Goal: Task Accomplishment & Management: Manage account settings

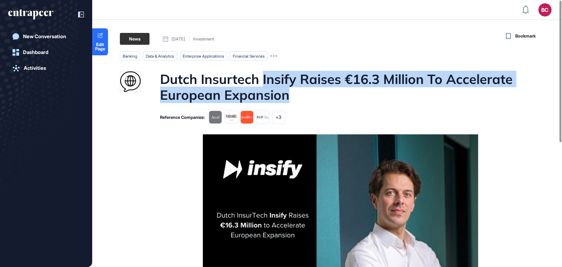
drag, startPoint x: 262, startPoint y: 73, endPoint x: 304, endPoint y: 98, distance: 48.7
click at [304, 98] on h1 "Dutch Insurtech Insify Raises €16.3 Million To Accelerate European Expansion" at bounding box center [339, 87] width 359 height 32
copy h1 "Insify Raises €16.3 Million To Accelerate European Expansion"
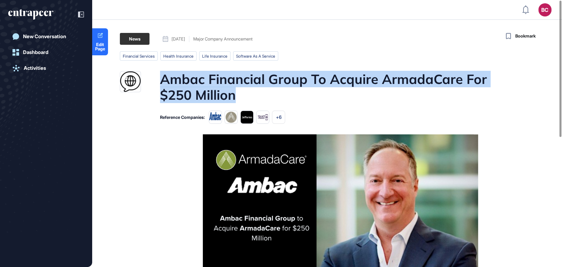
drag, startPoint x: 155, startPoint y: 72, endPoint x: 245, endPoint y: 96, distance: 92.7
click at [245, 96] on div "Ambac Financial Group To Acquire ArmadaCare For $250 Million" at bounding box center [319, 87] width 399 height 32
copy h1 "Ambac Financial Group To Acquire ArmadaCare For $250 Million"
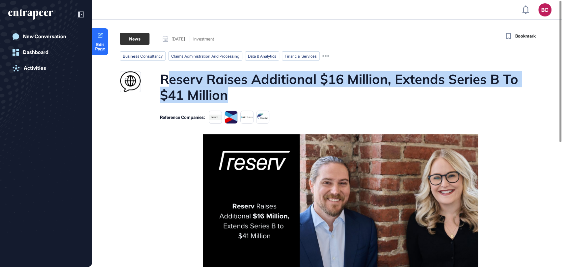
drag, startPoint x: 169, startPoint y: 77, endPoint x: 263, endPoint y: 93, distance: 94.8
click at [263, 93] on h1 "Reserv Raises Additional $16 Million, Extends Series B To $41 Million" at bounding box center [339, 87] width 359 height 32
click at [171, 81] on h1 "Reserv Raises Additional $16 Million, Extends Series B To $41 Million" at bounding box center [339, 87] width 359 height 32
drag, startPoint x: 163, startPoint y: 80, endPoint x: 233, endPoint y: 98, distance: 72.6
click at [233, 98] on h1 "Reserv Raises Additional $16 Million, Extends Series B To $41 Million" at bounding box center [339, 87] width 359 height 32
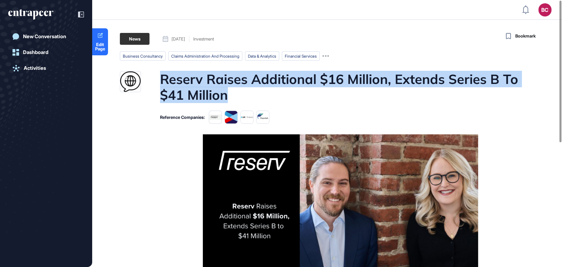
copy h1 "Reserv Raises Additional $16 Million, Extends Series B To $41 Million"
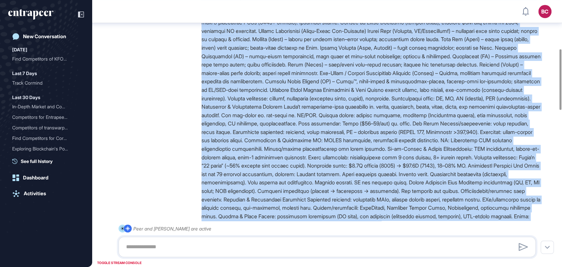
scroll to position [295, 0]
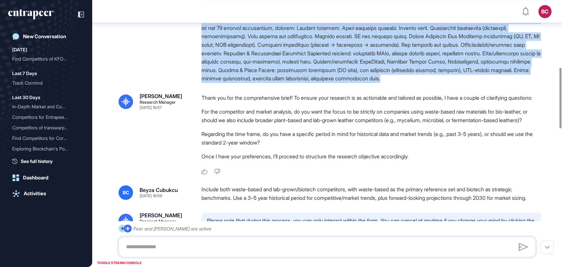
drag, startPoint x: 202, startPoint y: 120, endPoint x: 321, endPoint y: 102, distance: 120.4
copy div "Yugen – Pomegranate Peel Bio-Leather Market & Competitive Intelligence (Investo…"
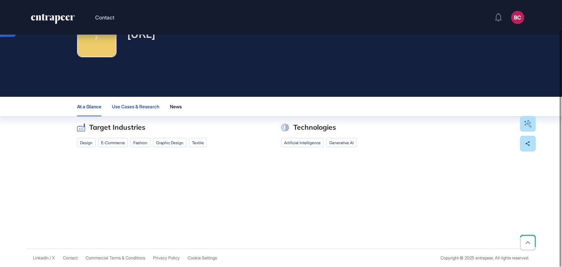
click at [141, 101] on button "Use Cases & Research" at bounding box center [135, 106] width 47 height 19
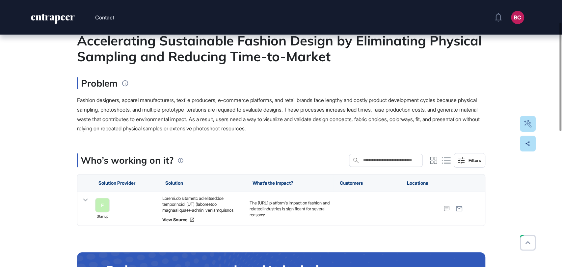
scroll to position [73, 0]
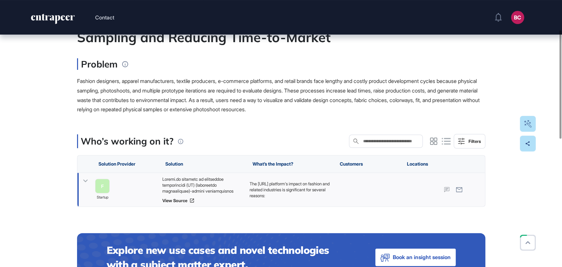
click at [184, 182] on div at bounding box center [202, 185] width 81 height 18
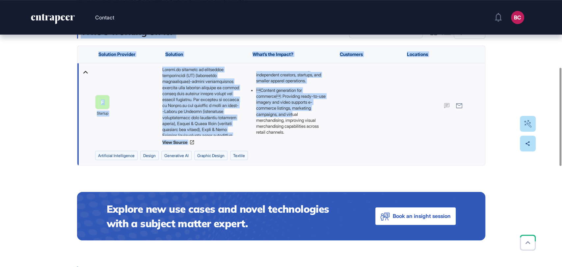
scroll to position [194, 0]
drag, startPoint x: 77, startPoint y: 99, endPoint x: 310, endPoint y: 139, distance: 235.7
click at [310, 139] on div "Edit Page Use Case Tag for Gameboard Build Partner Invest Acquire artificial in…" at bounding box center [281, 187] width 562 height 670
copy main "Accelerating Sustainable Fashion Design by Eliminating Physical Sampling and Re…"
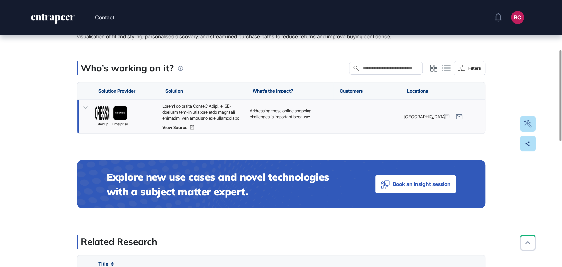
drag, startPoint x: 215, startPoint y: 128, endPoint x: 209, endPoint y: 125, distance: 6.6
click at [215, 121] on div at bounding box center [202, 112] width 81 height 18
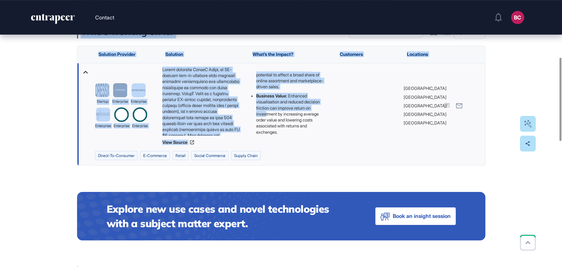
scroll to position [176, 0]
drag, startPoint x: 81, startPoint y: 100, endPoint x: 316, endPoint y: 144, distance: 239.1
click at [316, 144] on main "Use Case Tag for Gameboard Build Partner Invest Acquire direct-to-consumer e-co…" at bounding box center [281, 221] width 408 height 707
copy main "AI-Powered Virtual Try-On to Reduce Returns and Enhance Discovery in Luxury Fas…"
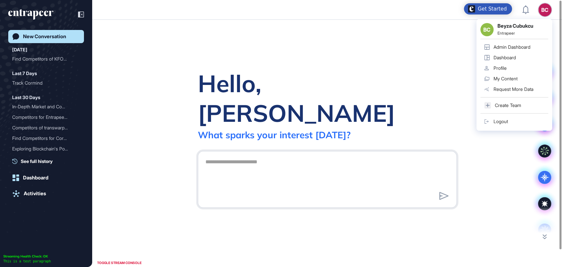
click at [545, 9] on div "BC" at bounding box center [544, 9] width 13 height 13
click at [501, 45] on div "Admin Dashboard" at bounding box center [511, 46] width 37 height 5
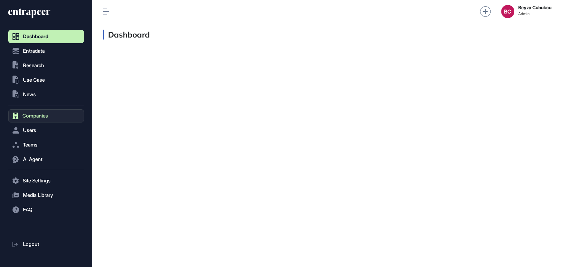
click at [56, 116] on button "Companies" at bounding box center [46, 115] width 76 height 13
click at [51, 113] on button "Companies" at bounding box center [46, 115] width 76 height 13
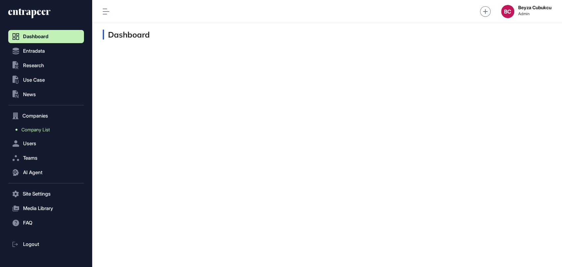
click at [40, 128] on span "Company List" at bounding box center [35, 129] width 28 height 5
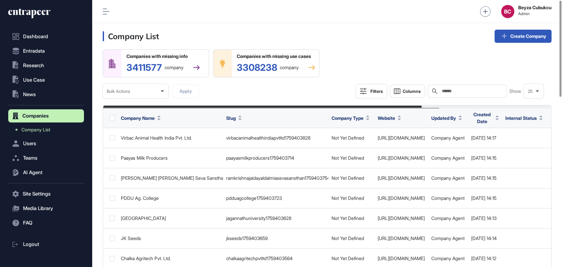
click at [444, 90] on input "text" at bounding box center [471, 91] width 61 height 5
paste input "******"
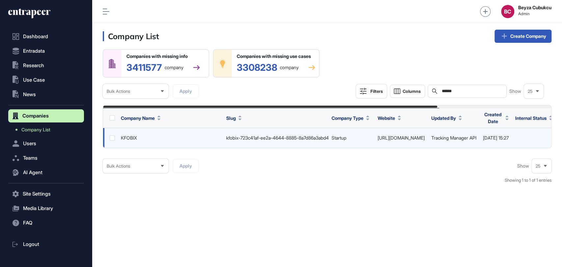
scroll to position [0, 153]
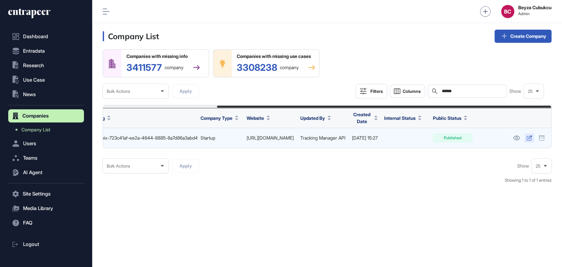
type input "******"
click at [526, 138] on icon at bounding box center [528, 137] width 5 height 5
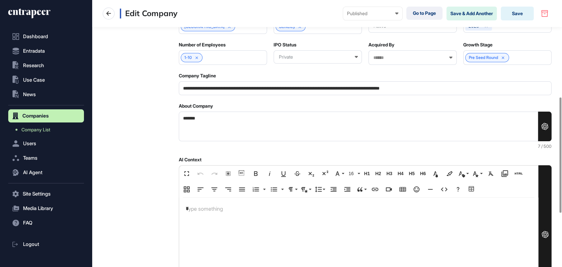
scroll to position [165, 0]
click at [215, 216] on div "*" at bounding box center [358, 244] width 359 height 92
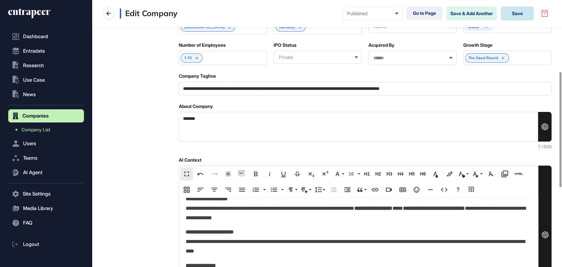
click at [513, 10] on button "Save" at bounding box center [517, 14] width 33 height 14
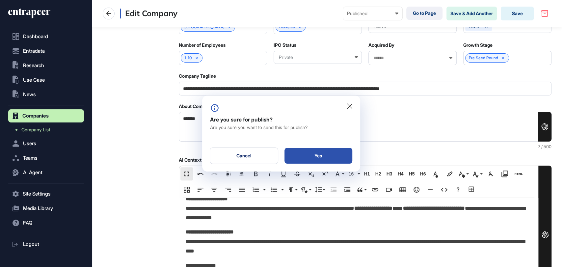
click at [299, 158] on div "Yes" at bounding box center [318, 156] width 68 height 16
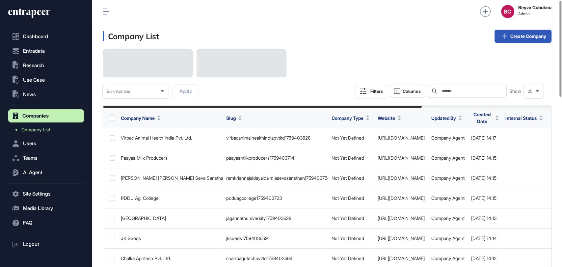
click at [463, 93] on input "text" at bounding box center [471, 91] width 61 height 5
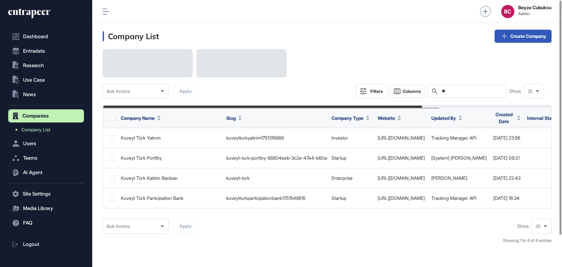
type input "*"
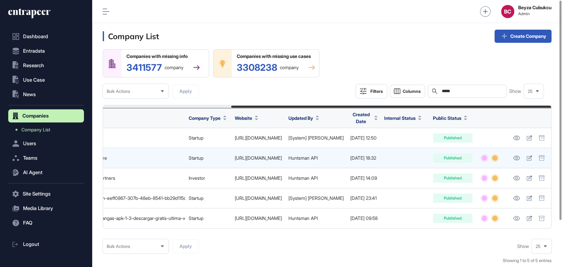
scroll to position [0, 179]
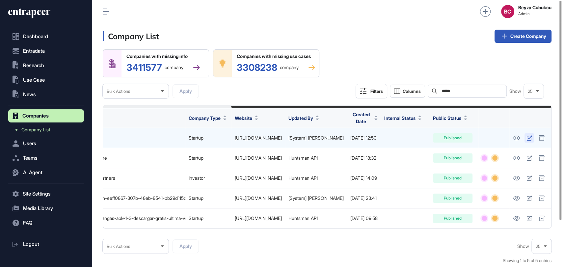
type input "*****"
click at [527, 138] on icon at bounding box center [529, 137] width 6 height 5
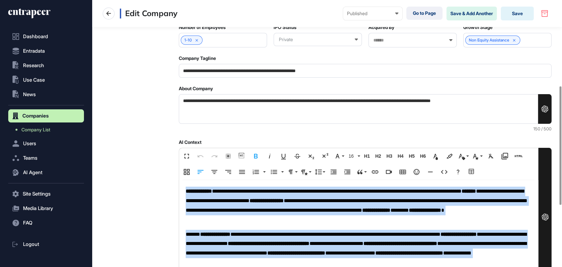
scroll to position [329, 0]
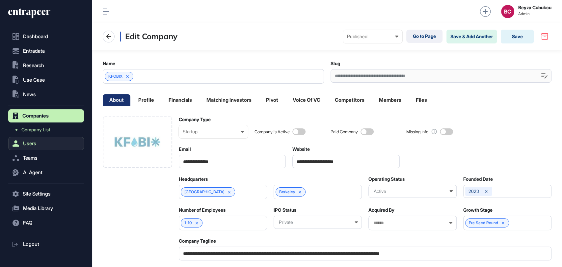
click at [24, 140] on button "Users" at bounding box center [46, 143] width 76 height 13
click at [33, 142] on span "User List" at bounding box center [30, 143] width 18 height 5
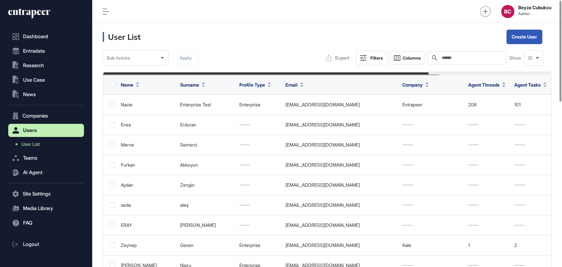
click at [465, 58] on input "text" at bounding box center [471, 57] width 61 height 5
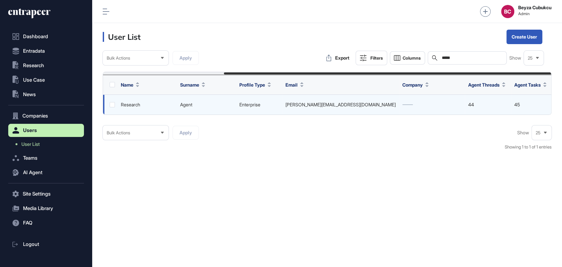
scroll to position [0, 166]
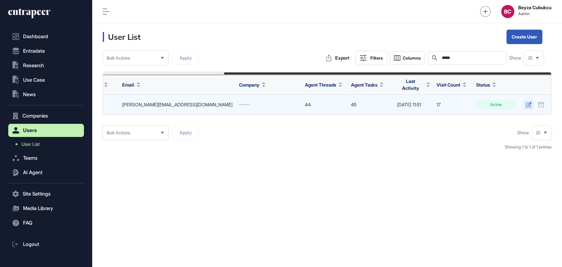
type input "*****"
click at [526, 102] on icon at bounding box center [529, 104] width 6 height 5
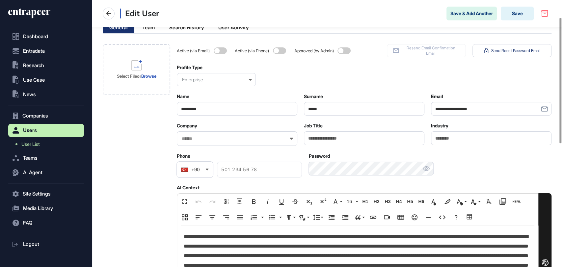
scroll to position [37, 0]
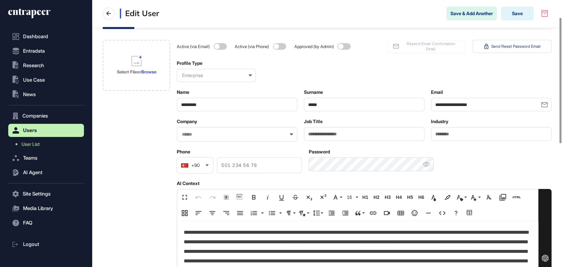
click at [281, 133] on input "text" at bounding box center [232, 135] width 103 height 6
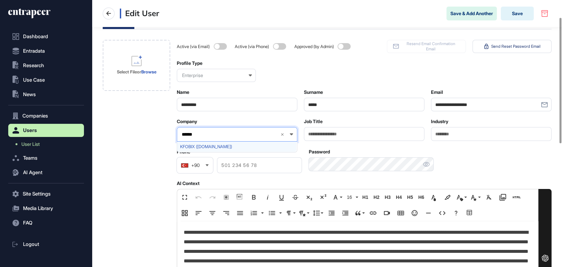
type input "******"
click at [207, 143] on div "KFOBIX (kfobix.com)" at bounding box center [236, 146] width 119 height 10
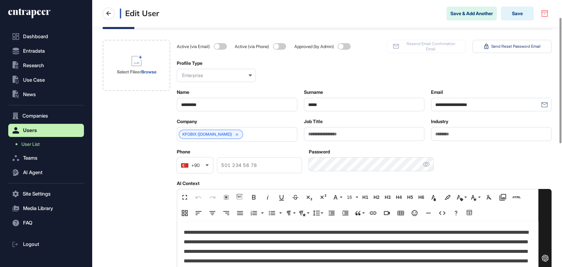
click at [152, 137] on div "Select File or Browse" at bounding box center [136, 260] width 67 height 441
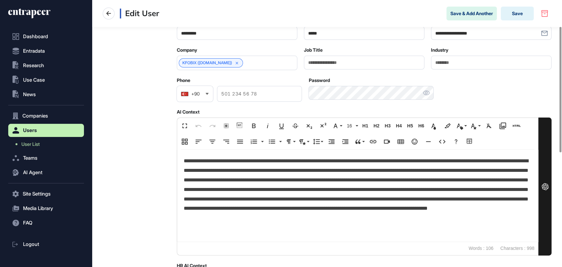
scroll to position [110, 0]
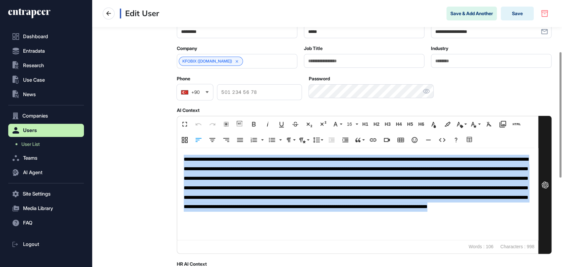
drag, startPoint x: 260, startPoint y: 230, endPoint x: 174, endPoint y: 162, distance: 109.2
click at [174, 162] on div "**********" at bounding box center [327, 187] width 449 height 441
copy p "**********"
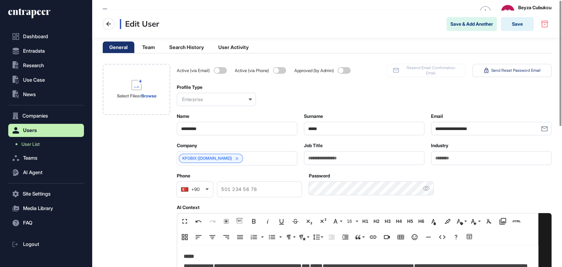
scroll to position [0, 0]
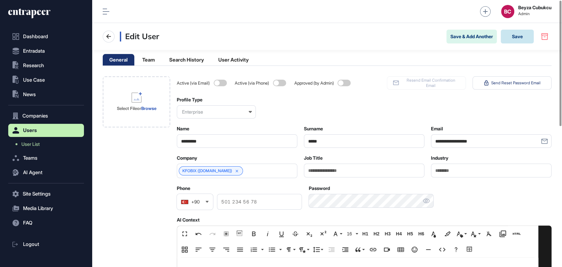
click at [523, 30] on button "Save" at bounding box center [517, 37] width 33 height 14
click at [36, 13] on icon at bounding box center [33, 14] width 5 height 9
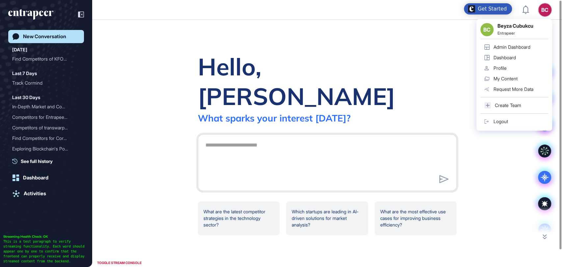
click at [495, 119] on div "Logout" at bounding box center [500, 121] width 14 height 5
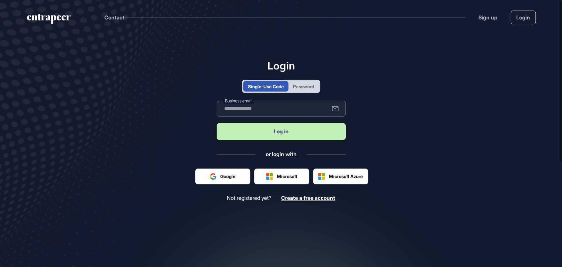
click at [245, 106] on input "text" at bounding box center [281, 109] width 129 height 16
type input "**********"
click at [266, 131] on button "Log in" at bounding box center [281, 131] width 129 height 17
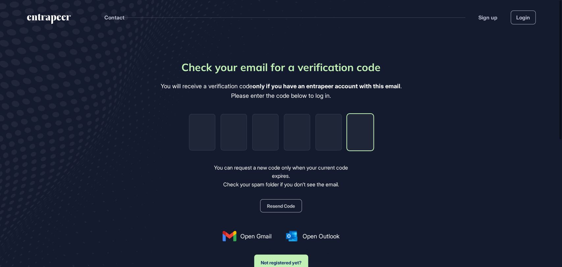
paste input "*"
type input "*"
